Goal: Task Accomplishment & Management: Manage account settings

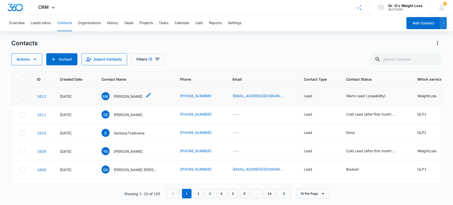
click at [131, 99] on div "EM [PERSON_NAME]" at bounding box center [122, 96] width 41 height 8
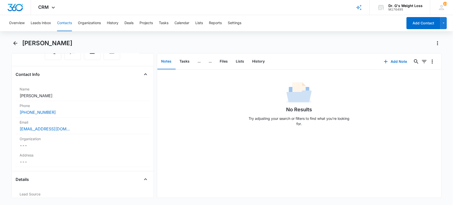
scroll to position [67, 0]
click at [24, 129] on link "[EMAIL_ADDRESS][DOMAIN_NAME]" at bounding box center [45, 130] width 50 height 6
click at [68, 24] on button "Contacts" at bounding box center [64, 23] width 15 height 16
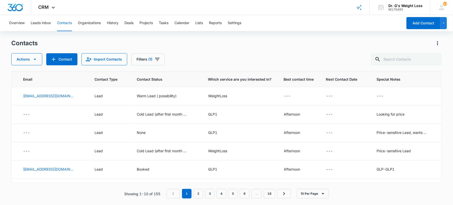
scroll to position [0, 233]
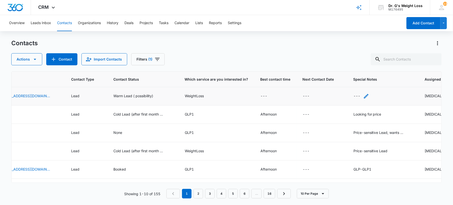
click at [354, 95] on div "---" at bounding box center [357, 96] width 7 height 6
click at [327, 49] on textarea "Special Notes" at bounding box center [347, 55] width 60 height 29
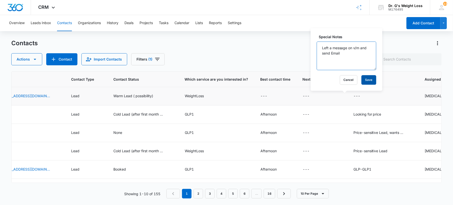
type textarea "Left a message on v/m and send Email"
click at [364, 78] on button "Save" at bounding box center [369, 80] width 15 height 10
